Goal: Task Accomplishment & Management: Use online tool/utility

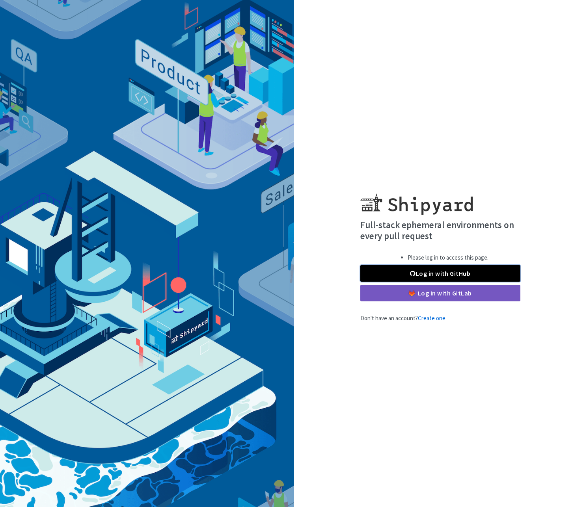
click at [409, 275] on link "Log in with GitHub" at bounding box center [440, 273] width 160 height 17
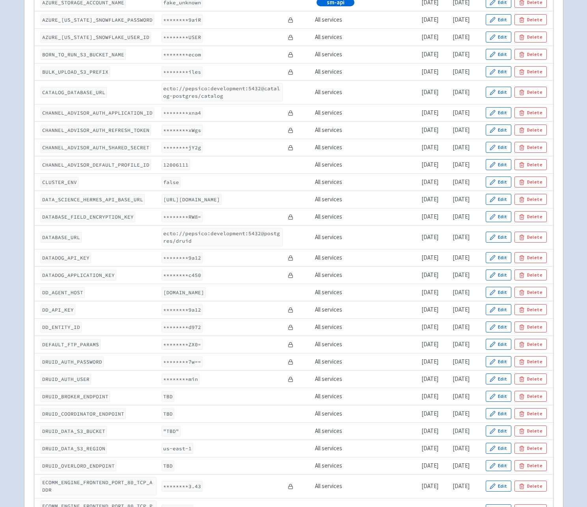
scroll to position [568, 0]
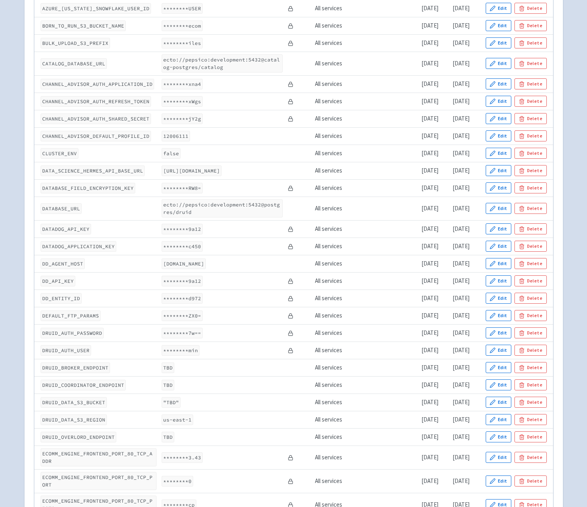
click at [69, 172] on code "DATA_SCIENCE_HERMES_API_BASE_URL" at bounding box center [93, 171] width 104 height 11
click at [170, 175] on code "[URL][DOMAIN_NAME]" at bounding box center [192, 171] width 60 height 11
click at [495, 173] on icon "button" at bounding box center [492, 170] width 5 height 5
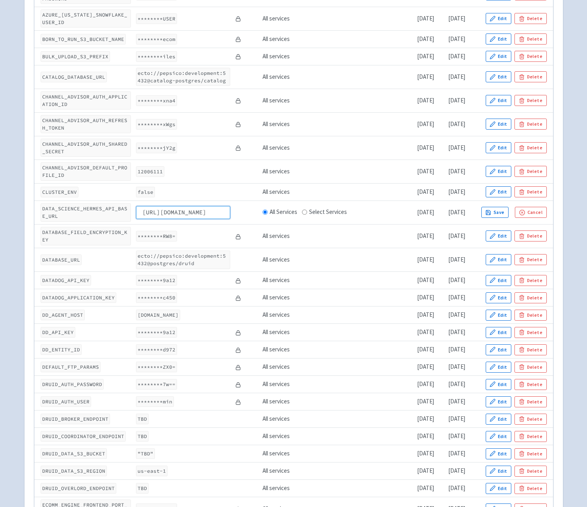
scroll to position [0, 0]
